Goal: Information Seeking & Learning: Learn about a topic

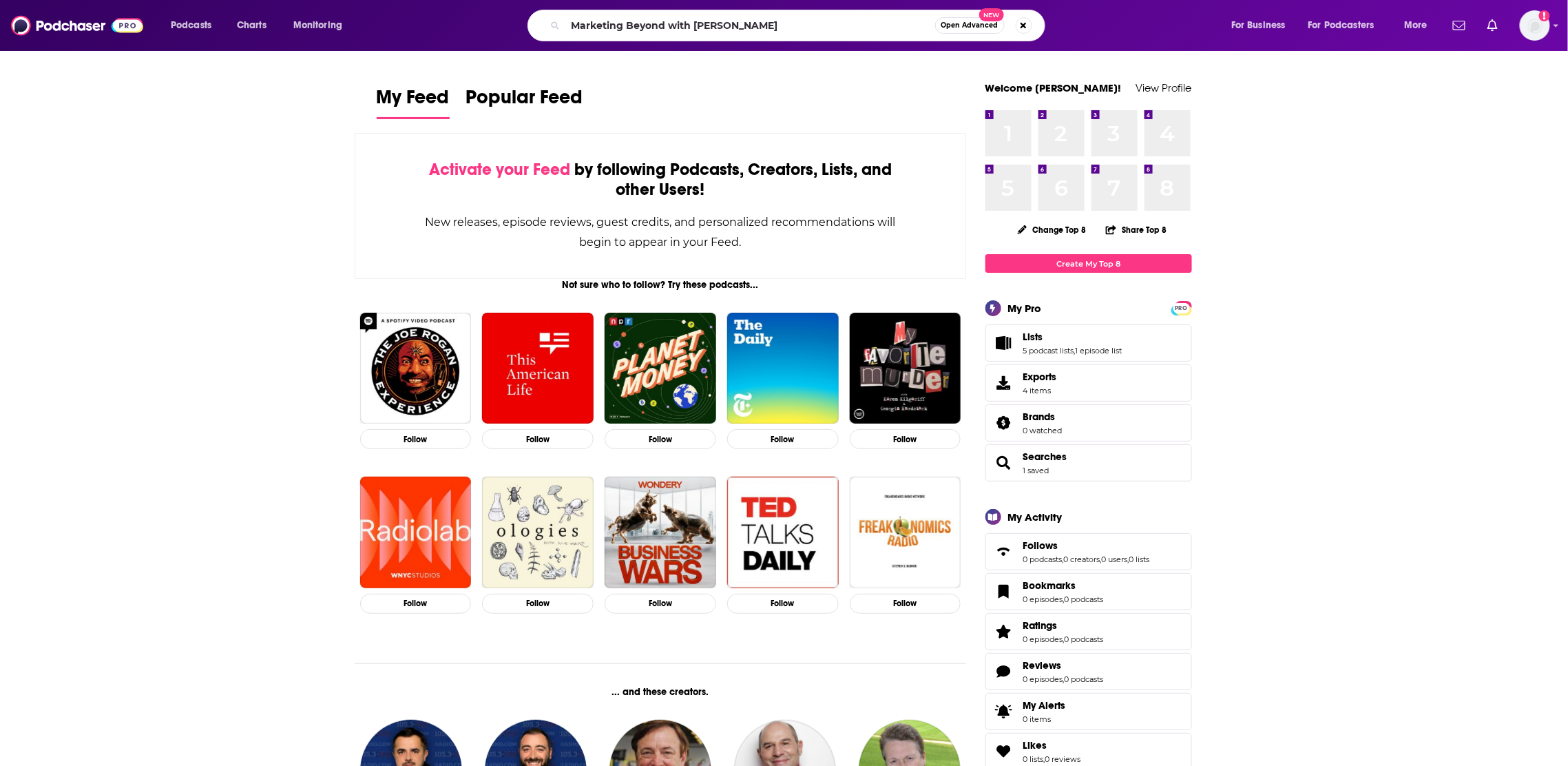
type input "Marketing Beyond with [PERSON_NAME]"
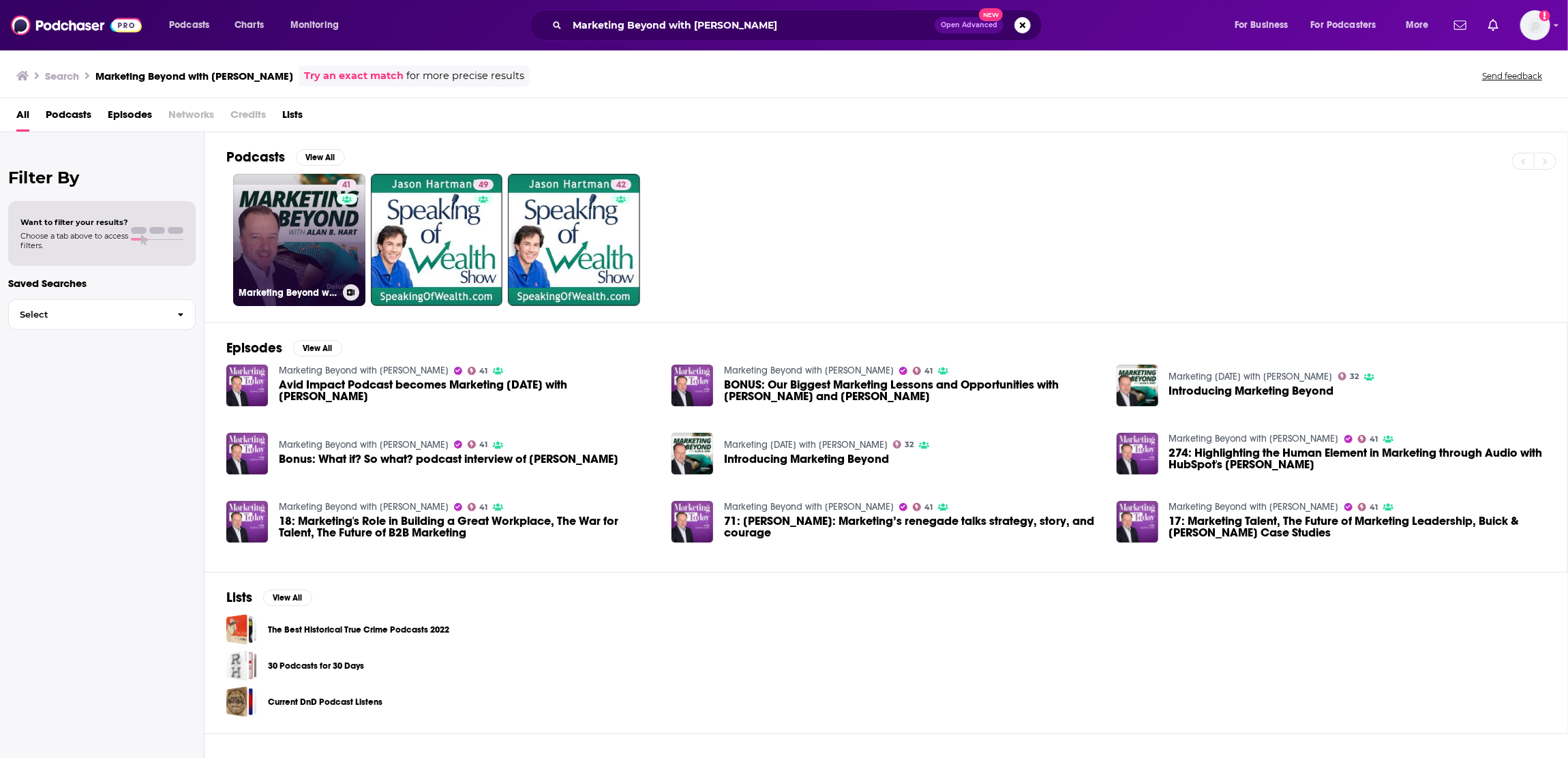
click at [286, 274] on link "41 Marketing Beyond with [PERSON_NAME]" at bounding box center [300, 240] width 133 height 132
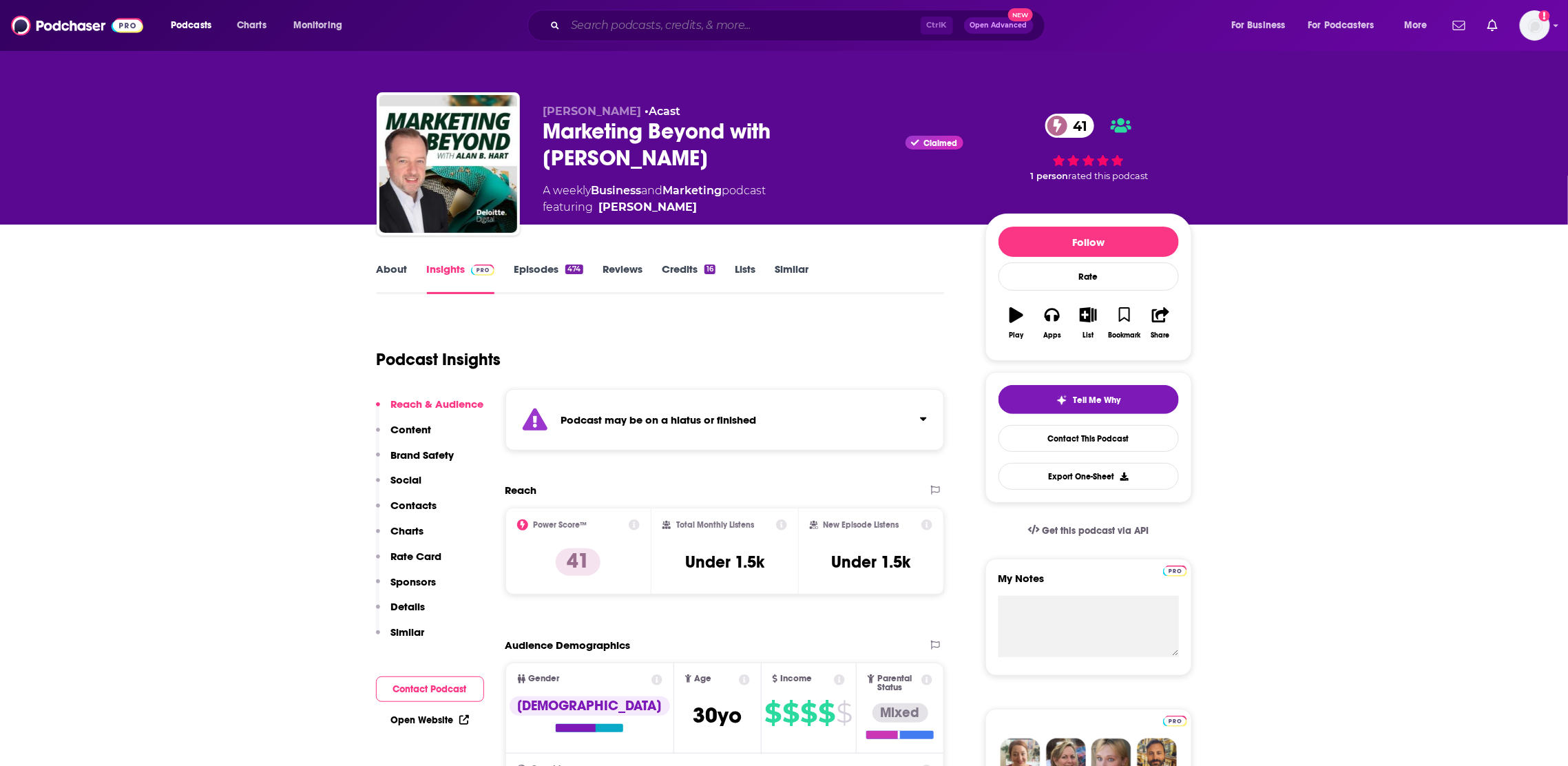
click at [619, 26] on input "Search podcasts, credits, & more..." at bounding box center [743, 26] width 356 height 22
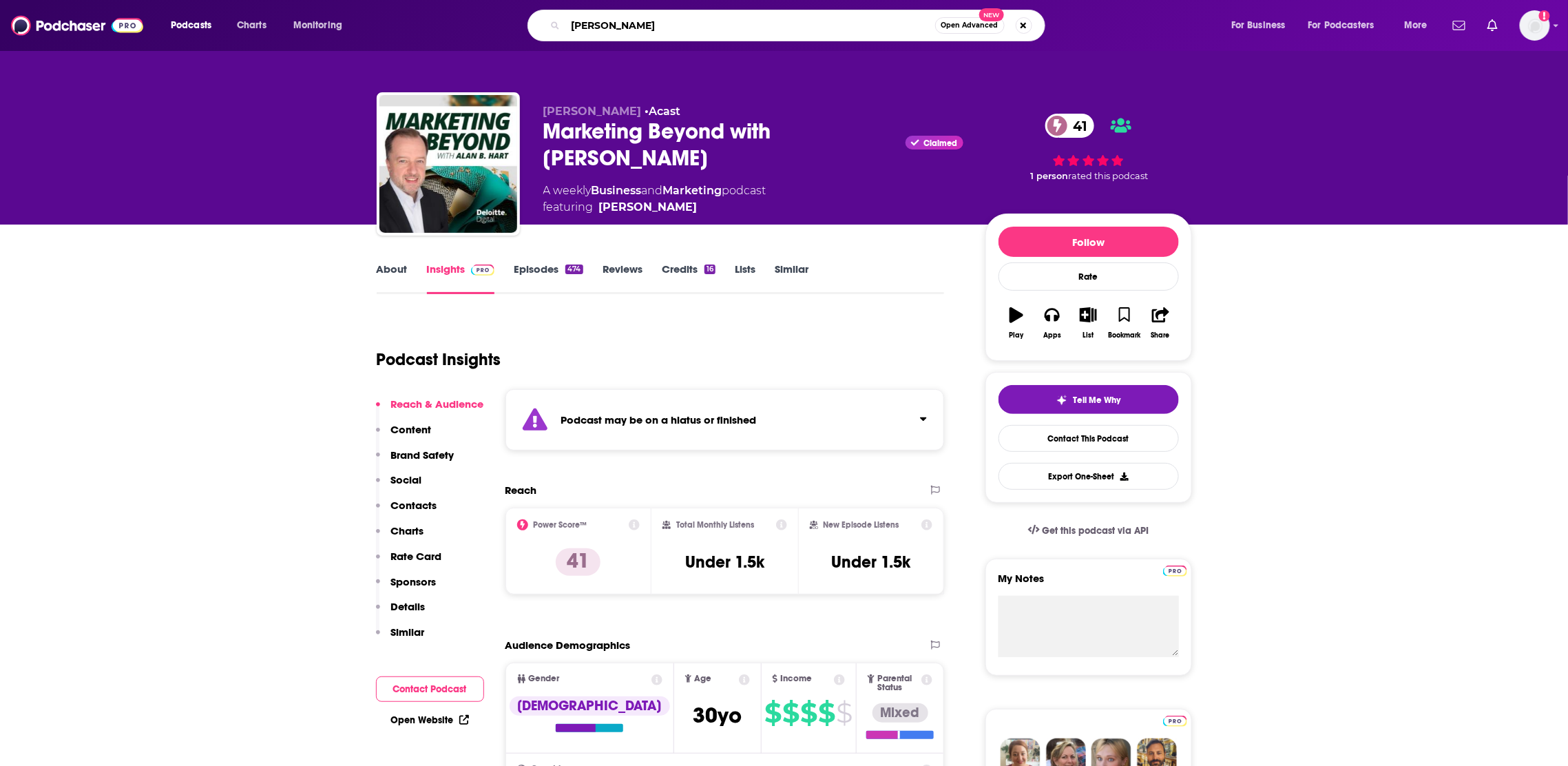
type input "[PERSON_NAME]"
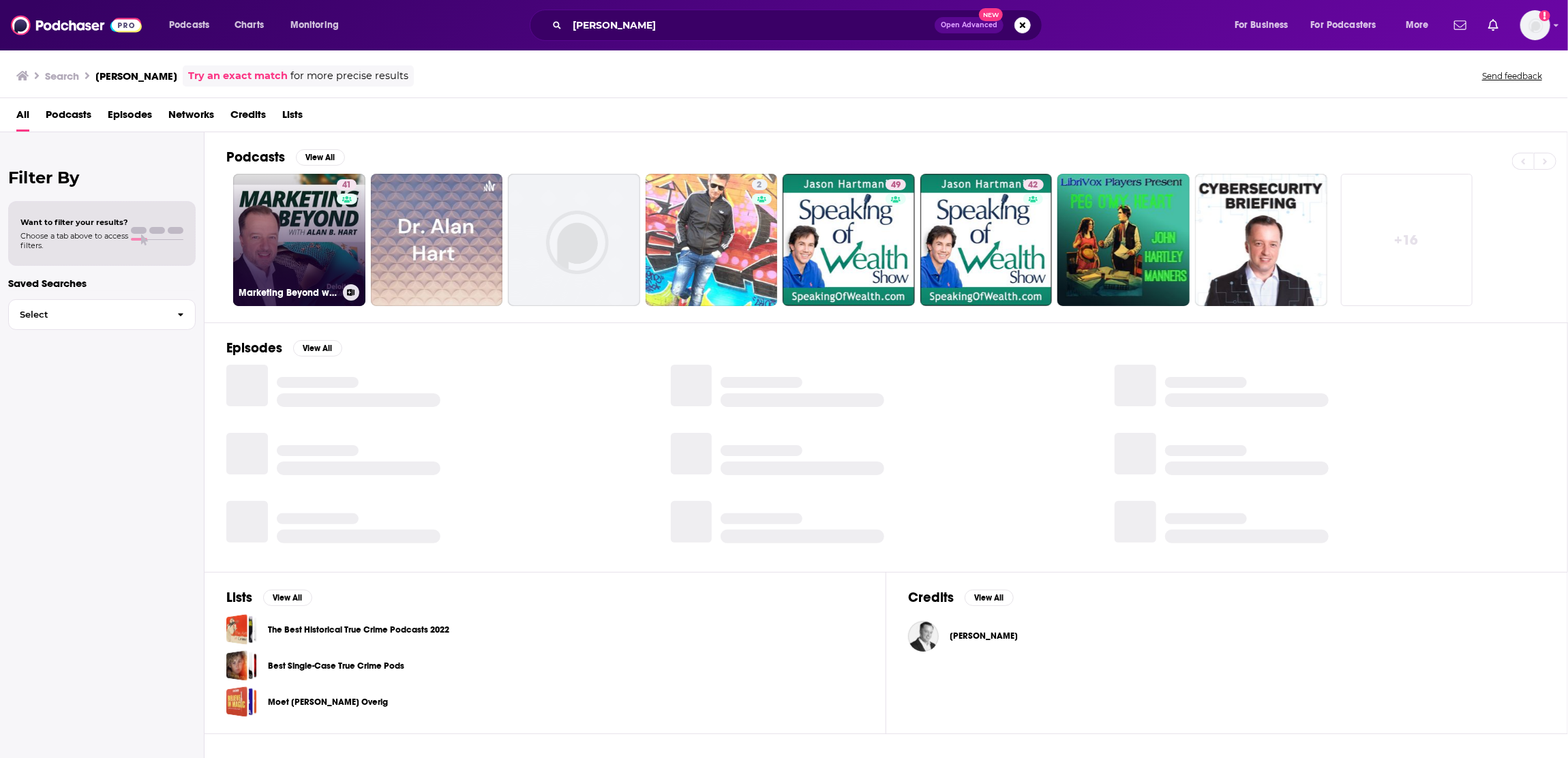
click at [298, 241] on link "41 Marketing Beyond with [PERSON_NAME]" at bounding box center [300, 240] width 133 height 132
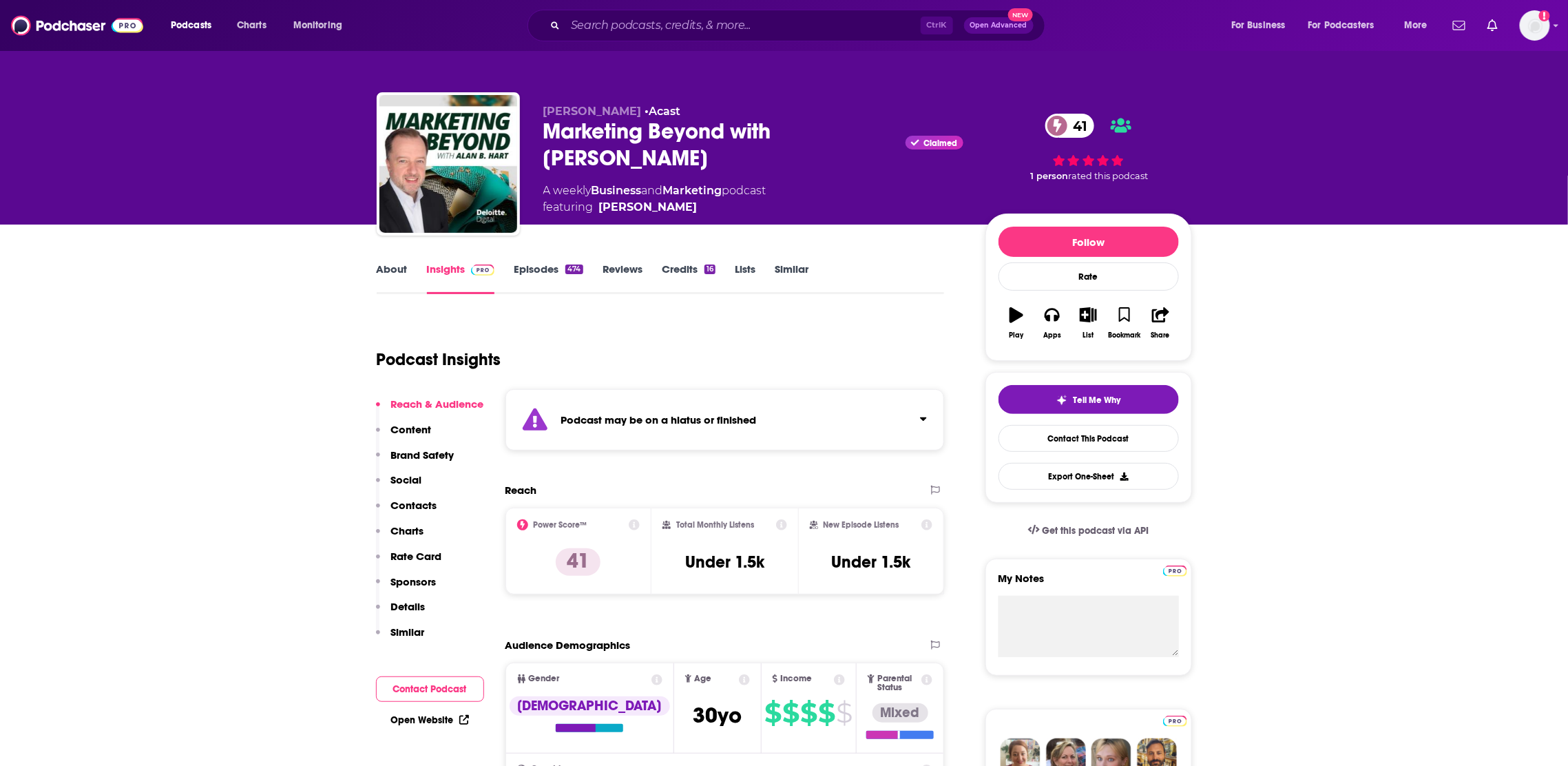
click at [538, 269] on link "Episodes 474" at bounding box center [548, 278] width 68 height 32
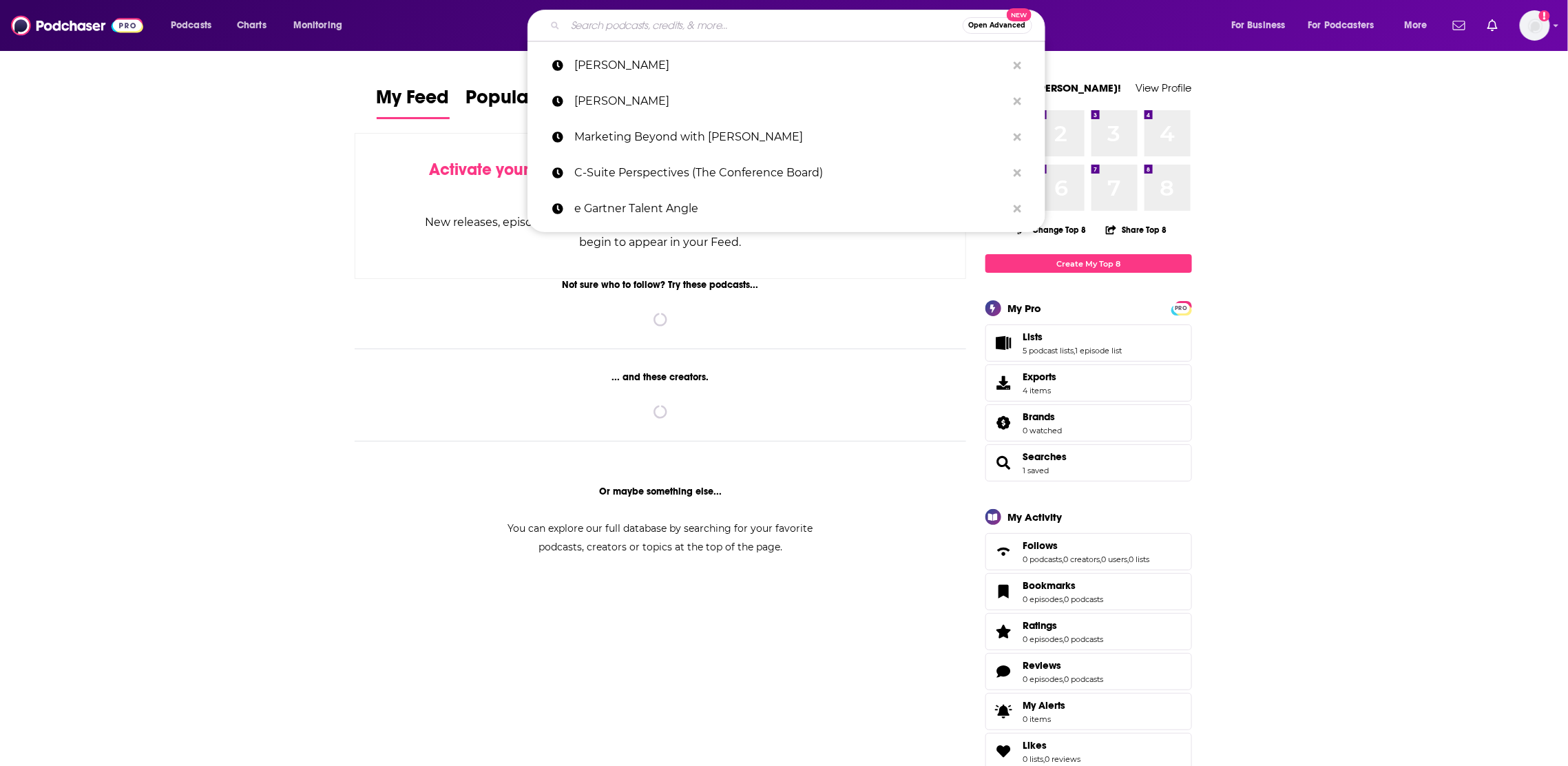
click at [592, 31] on input "Search podcasts, credits, & more..." at bounding box center [764, 26] width 398 height 22
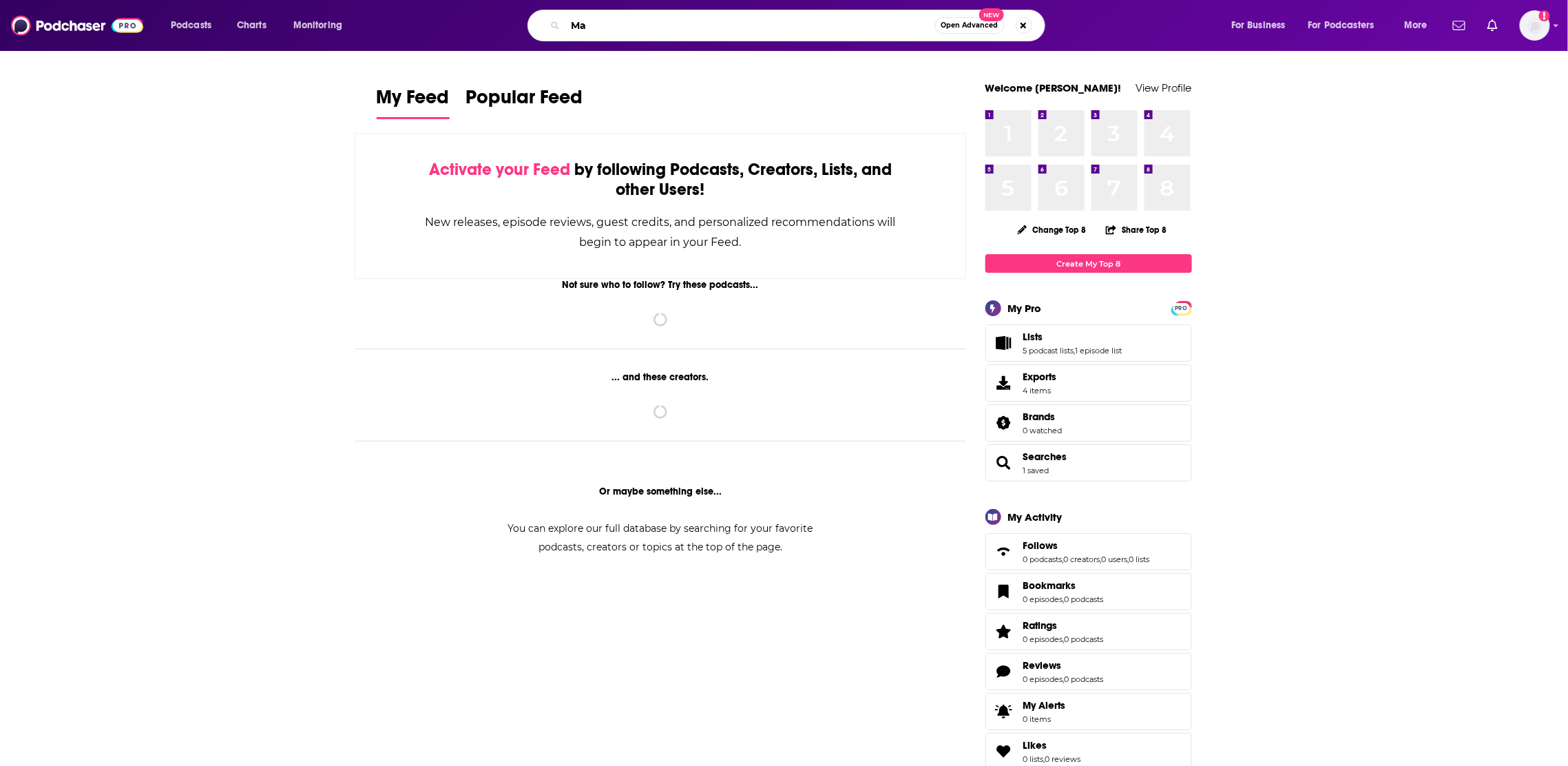
type input "M"
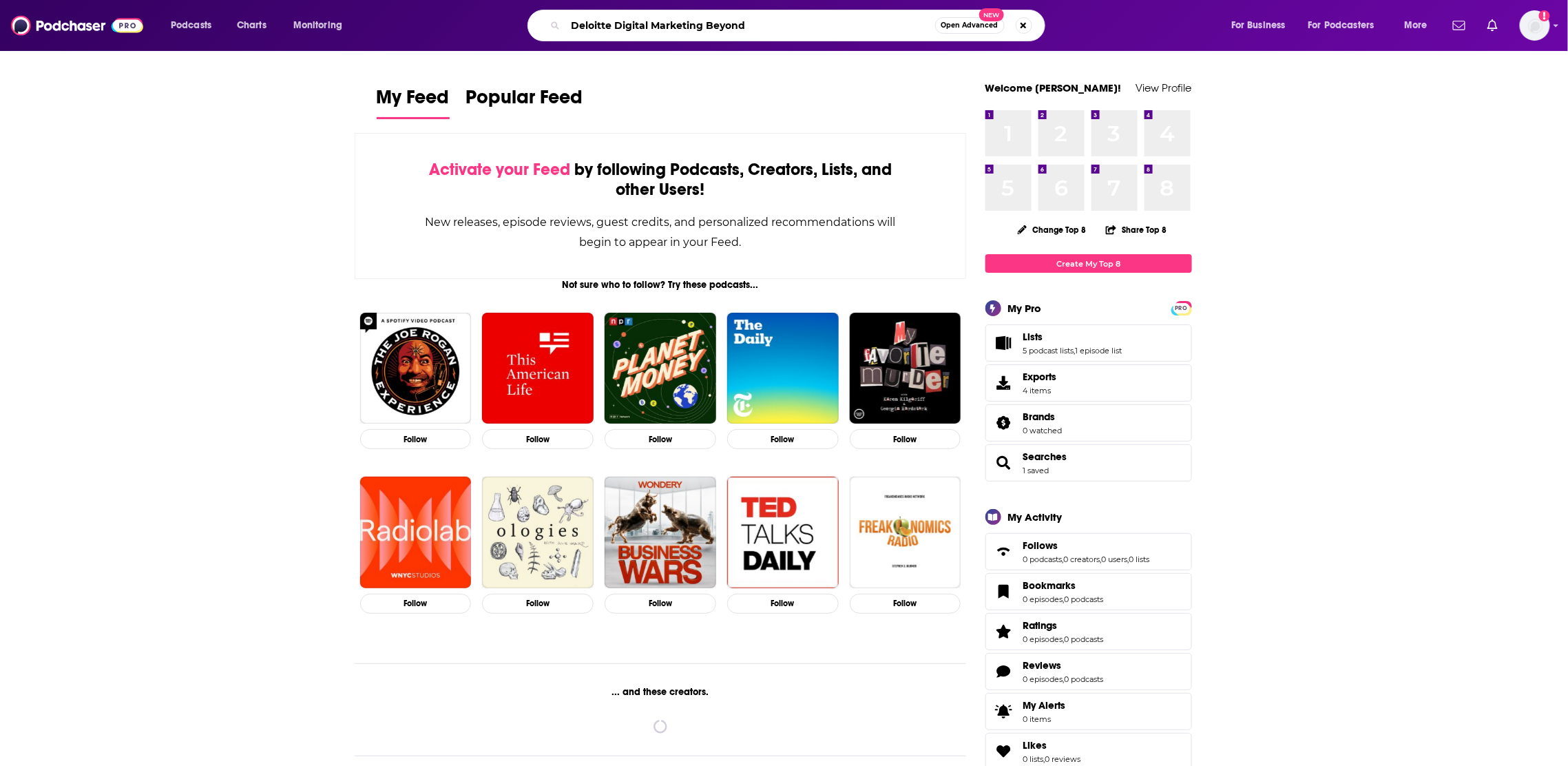
type input "Deloitte Digital Marketing Beyond"
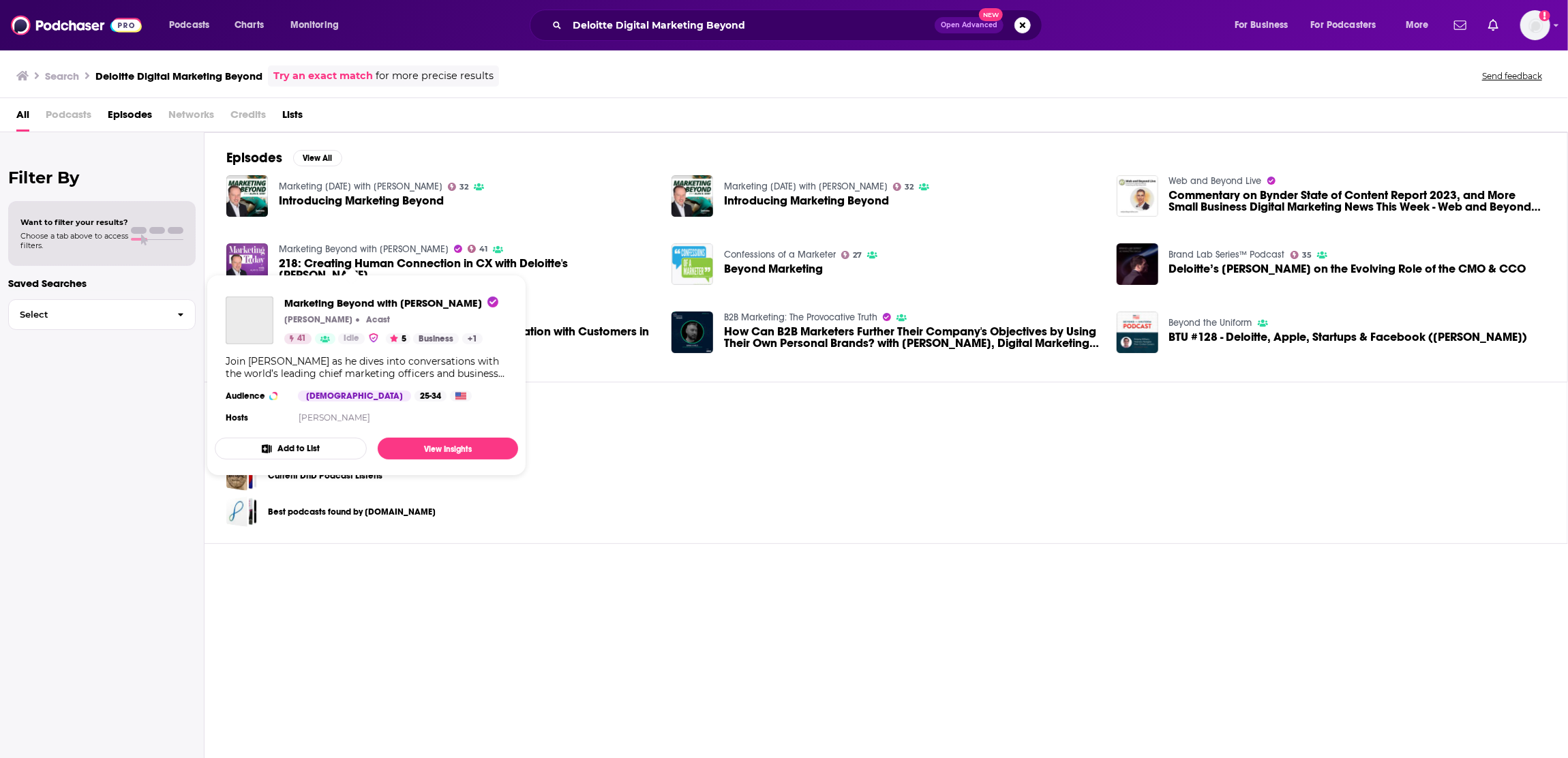
click at [334, 255] on link "Marketing Beyond with [PERSON_NAME]" at bounding box center [364, 249] width 170 height 12
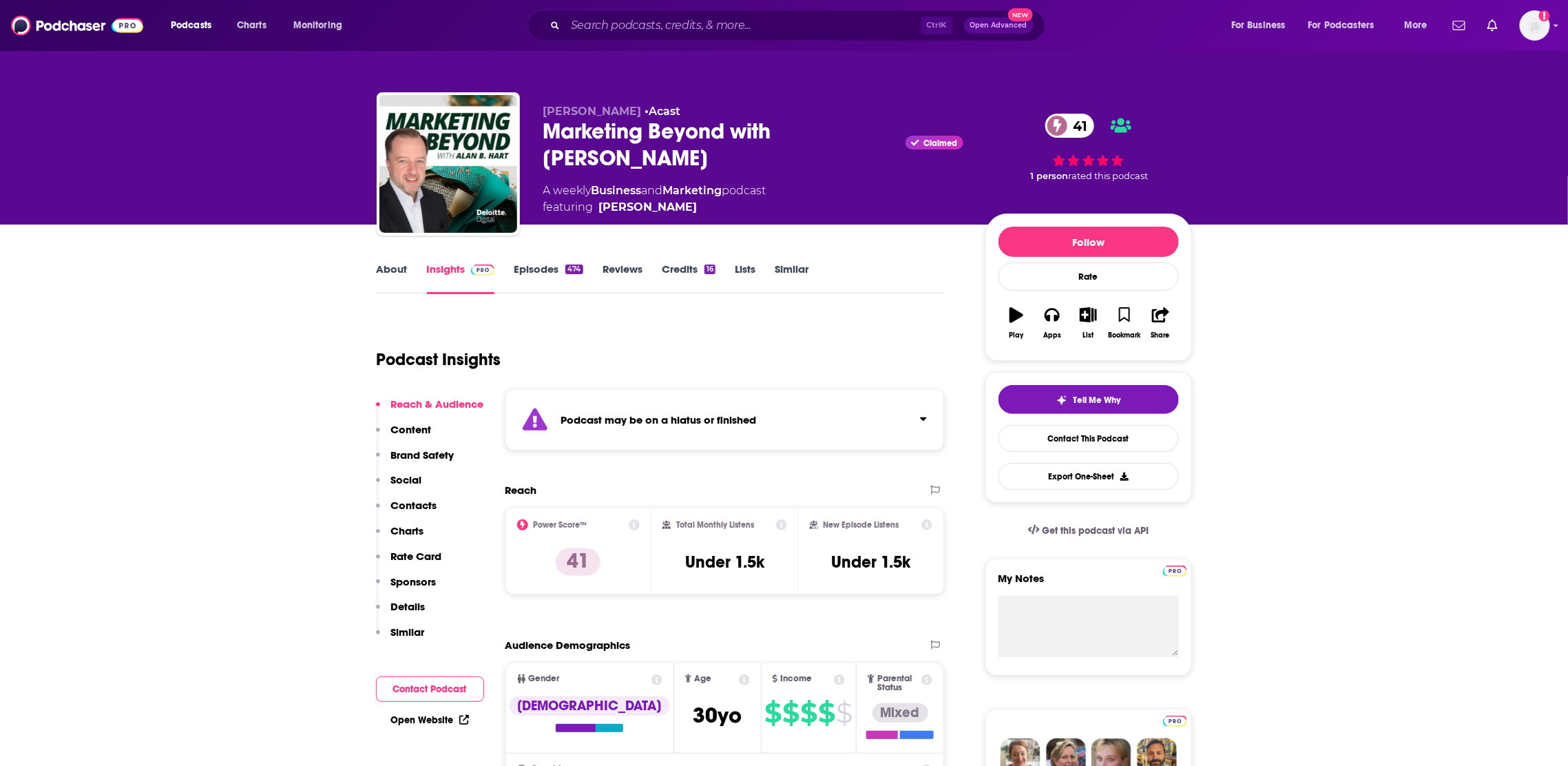
click at [391, 278] on link "About" at bounding box center [392, 278] width 31 height 32
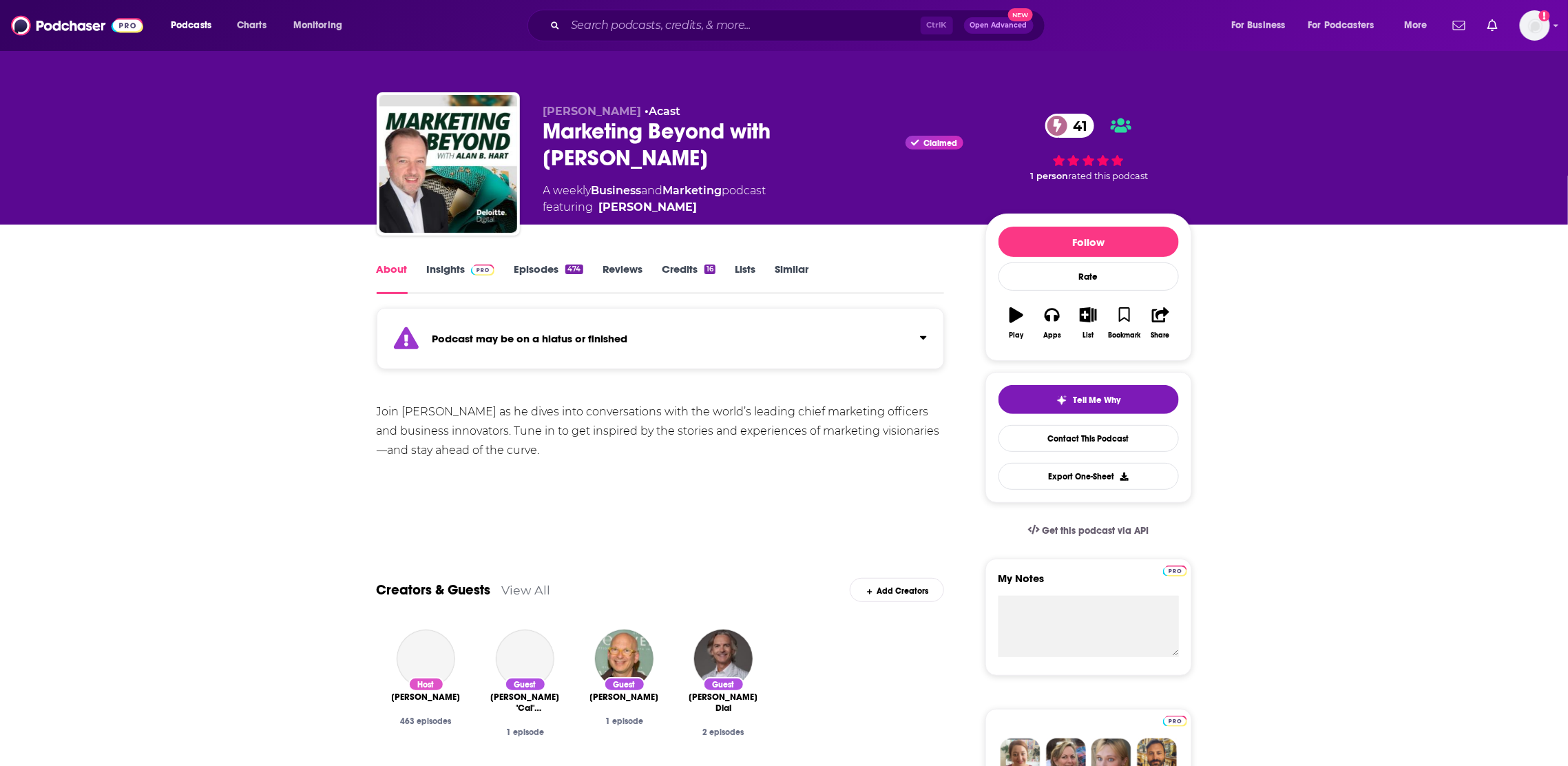
click at [552, 275] on link "Episodes 474" at bounding box center [548, 278] width 68 height 32
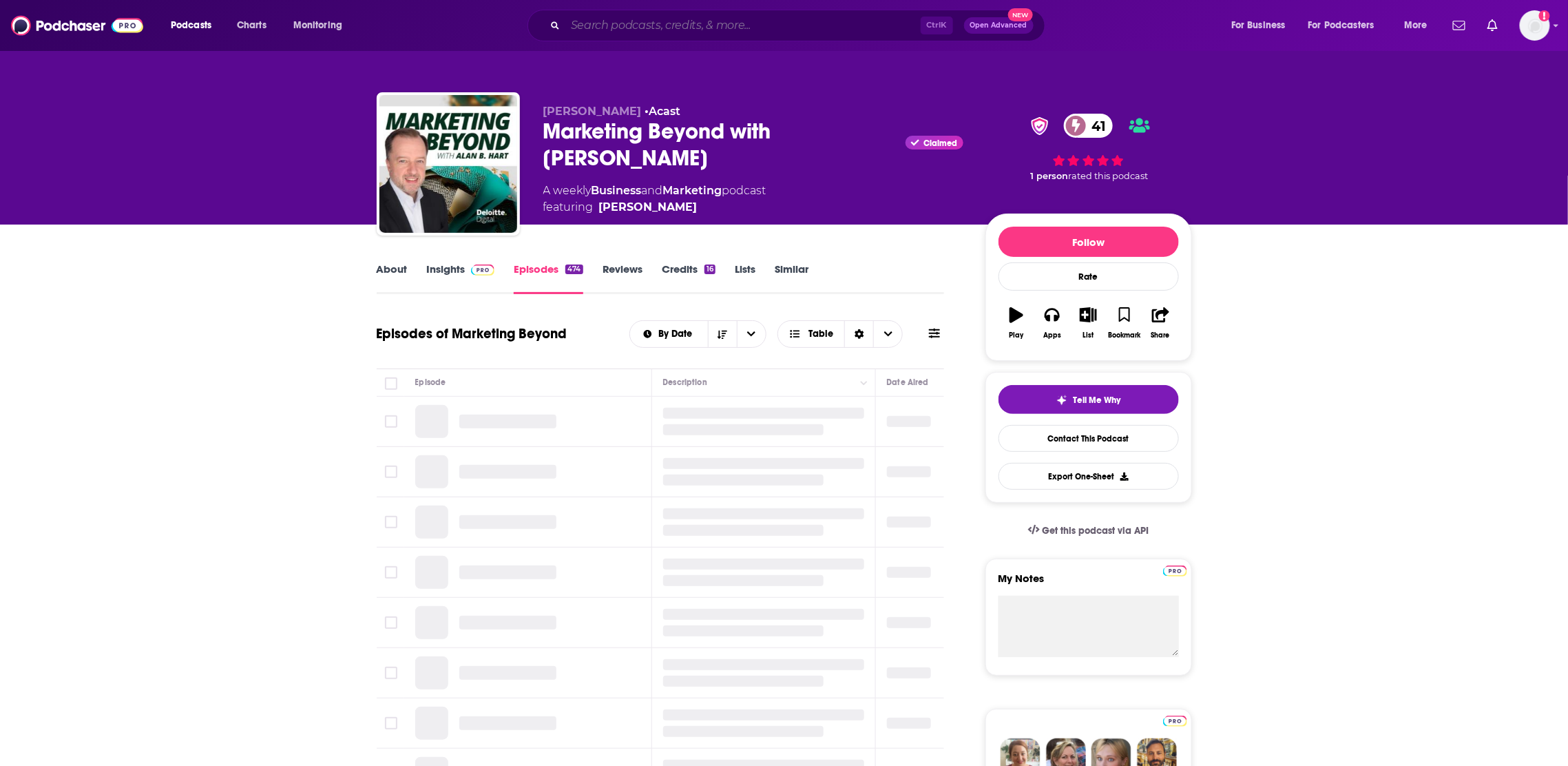
drag, startPoint x: 619, startPoint y: 24, endPoint x: 641, endPoint y: 26, distance: 22.1
click at [619, 22] on input "Search podcasts, credits, & more..." at bounding box center [743, 26] width 356 height 22
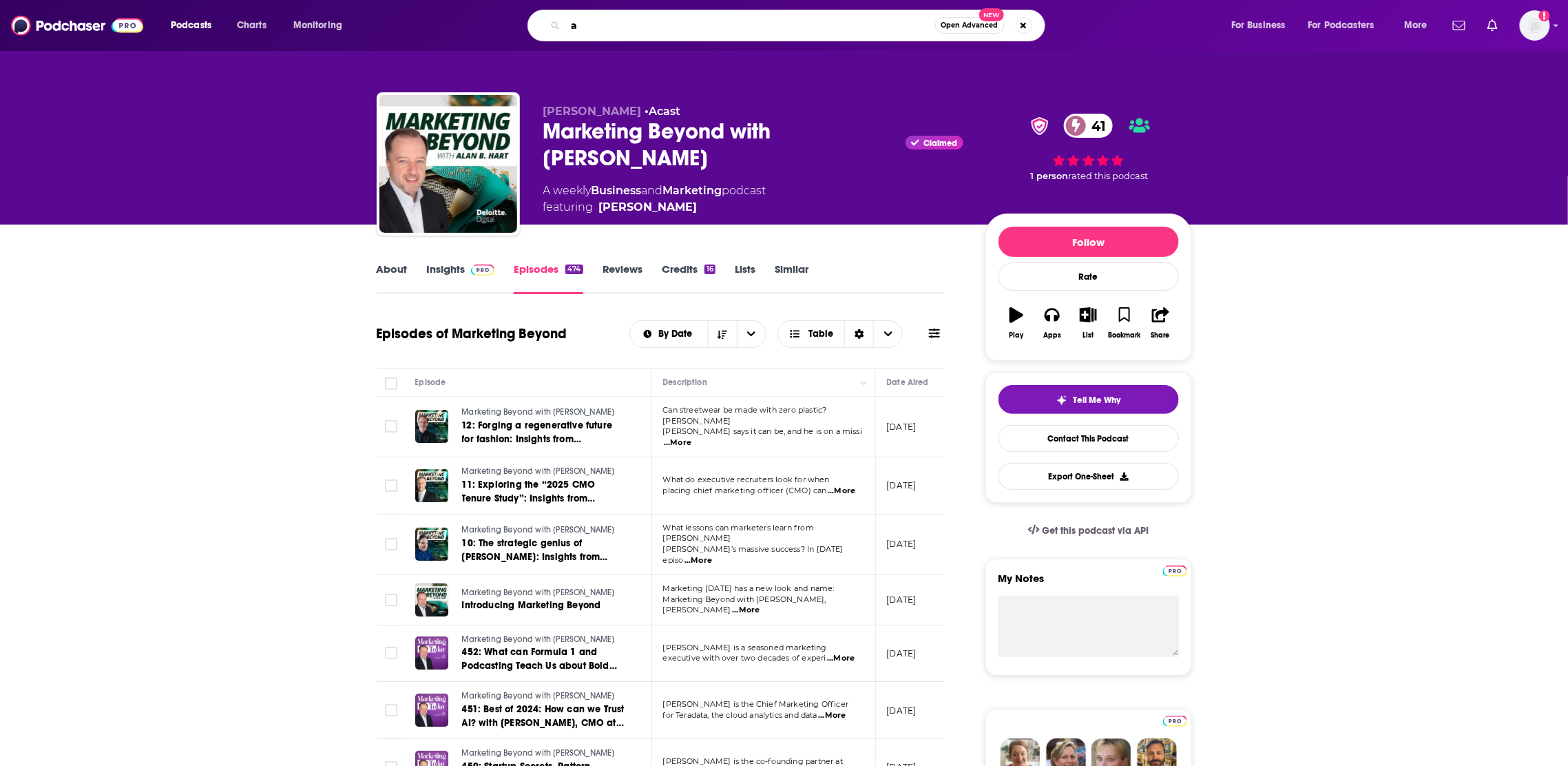
type input "a"
